Goal: Obtain resource: Download file/media

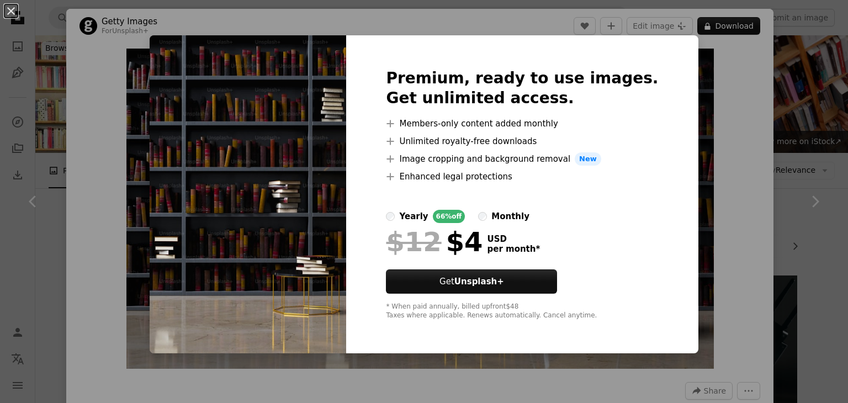
scroll to position [260, 0]
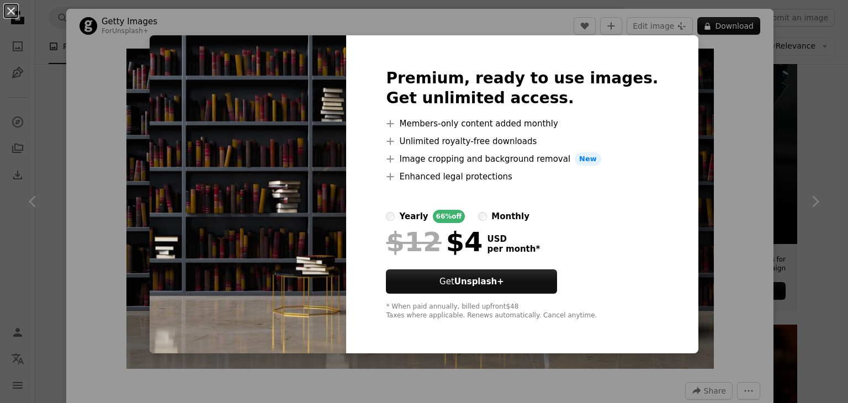
click at [710, 128] on div "An X shape Premium, ready to use images. Get unlimited access. A plus sign Memb…" at bounding box center [424, 201] width 848 height 403
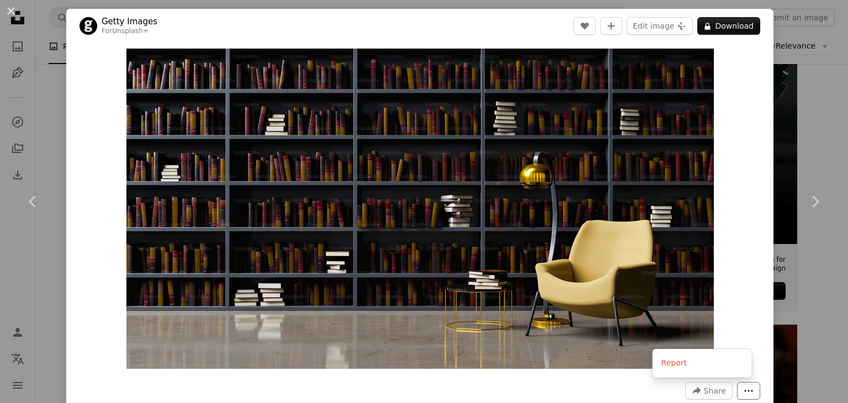
click at [744, 391] on icon "More Actions" at bounding box center [749, 391] width 10 height 10
click at [678, 27] on icon at bounding box center [682, 26] width 8 height 8
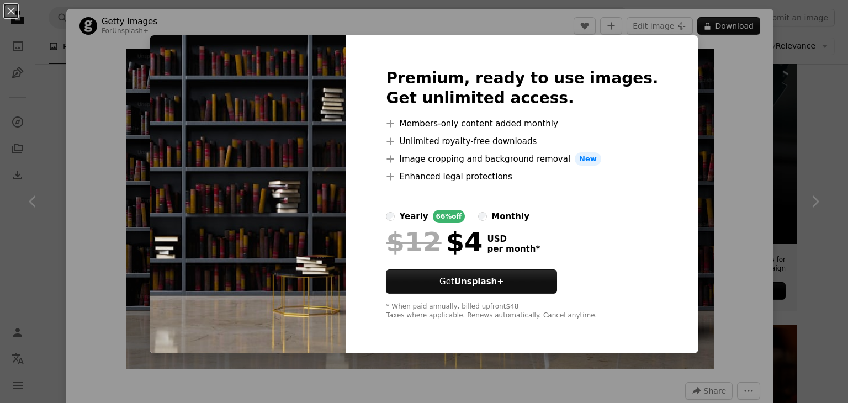
click at [689, 122] on div "An X shape Premium, ready to use images. Get unlimited access. A plus sign Memb…" at bounding box center [424, 201] width 848 height 403
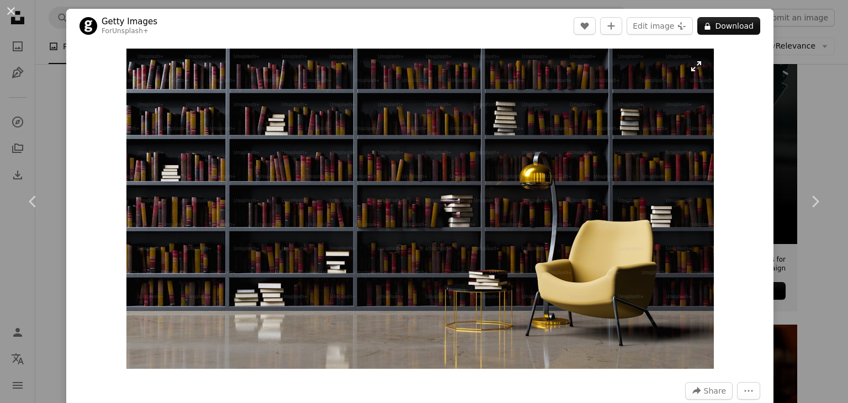
click at [692, 67] on img "Zoom in on this image" at bounding box center [420, 209] width 588 height 320
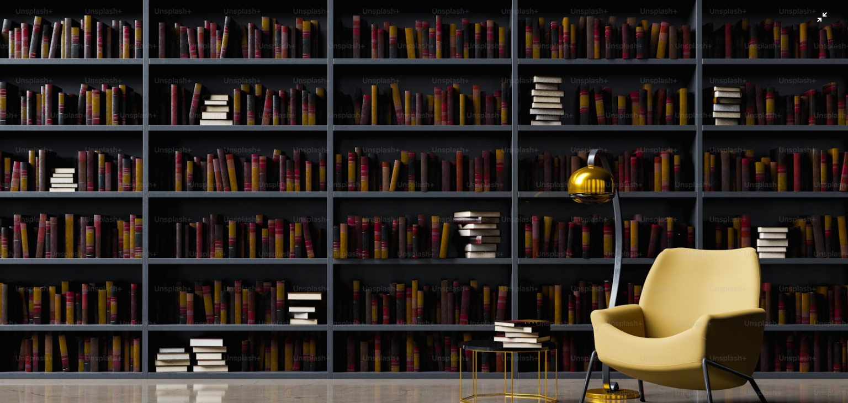
click at [768, 154] on img "Zoom out on this image" at bounding box center [423, 230] width 849 height 463
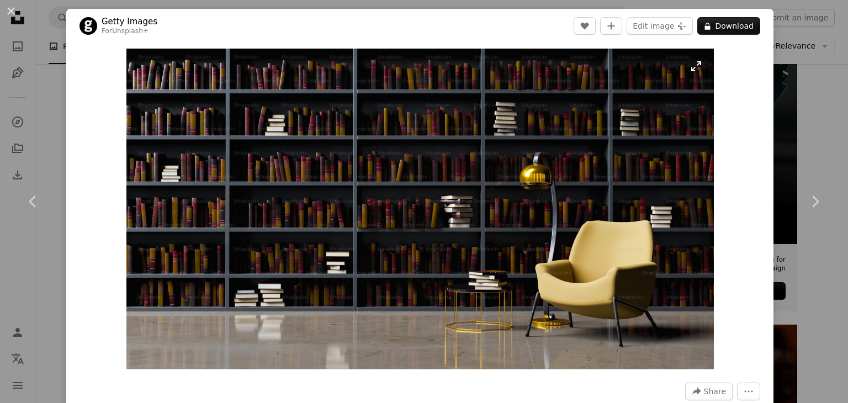
click at [692, 65] on img "Zoom in on this image" at bounding box center [420, 209] width 588 height 321
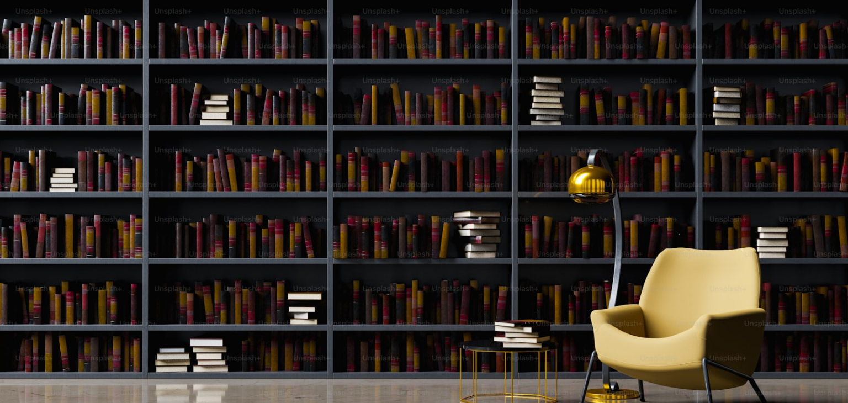
click at [692, 65] on img "Zoom out on this image" at bounding box center [423, 230] width 849 height 463
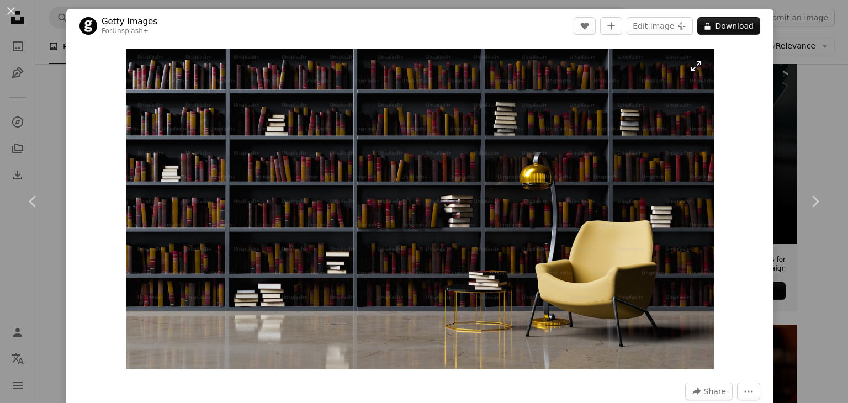
click at [692, 65] on img "Zoom in on this image" at bounding box center [420, 209] width 588 height 321
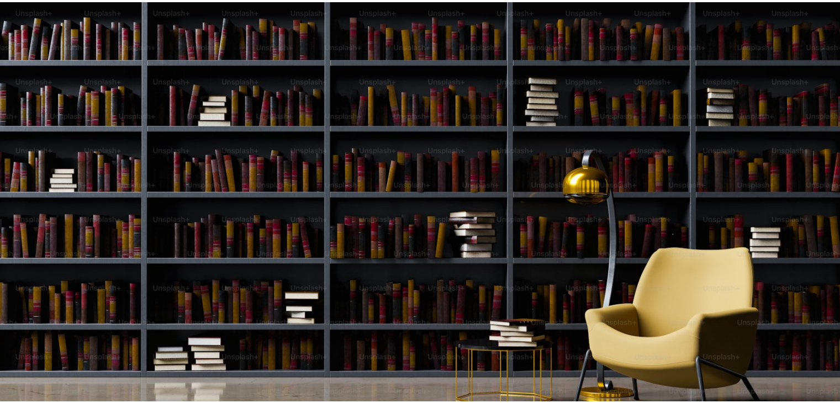
scroll to position [25, 0]
